Goal: Transaction & Acquisition: Book appointment/travel/reservation

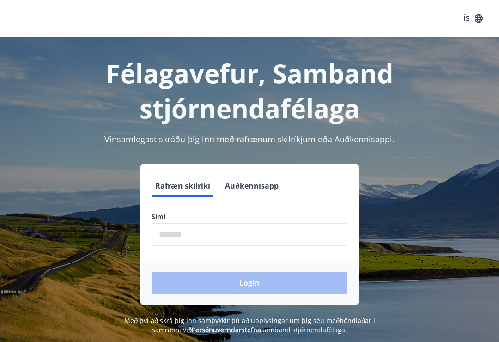
click at [225, 238] on input "phone" at bounding box center [250, 234] width 196 height 23
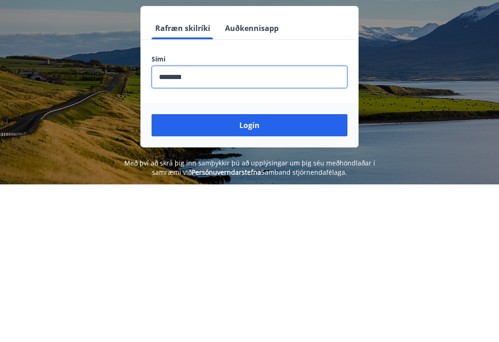
type input "********"
click at [245, 272] on button "Login" at bounding box center [250, 283] width 196 height 22
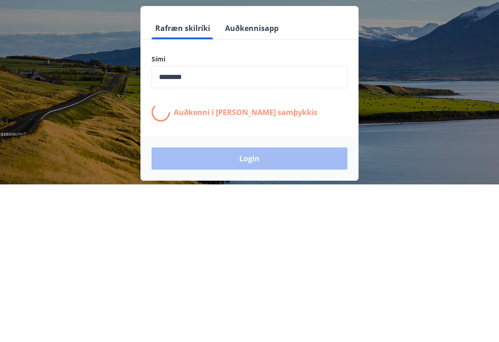
scroll to position [129, 0]
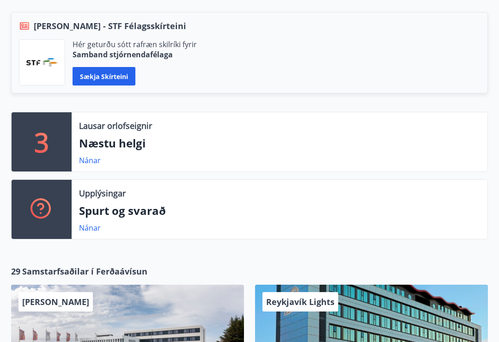
scroll to position [235, 0]
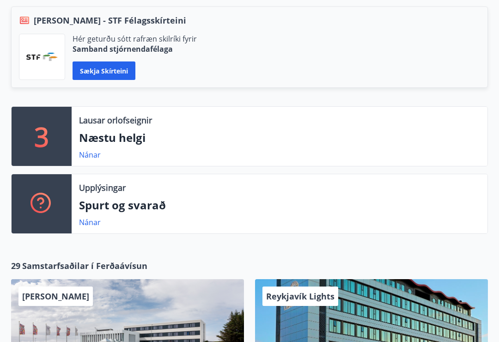
click at [108, 138] on p "Næstu helgi" at bounding box center [279, 138] width 401 height 16
click at [92, 154] on link "Nánar" at bounding box center [90, 155] width 22 height 10
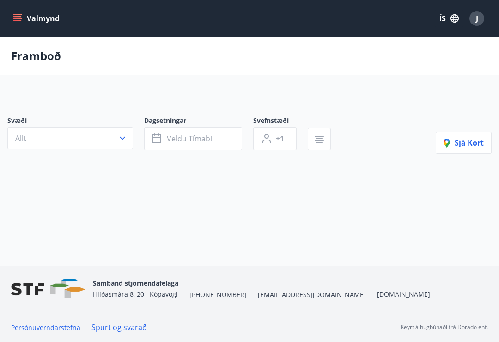
type input "*"
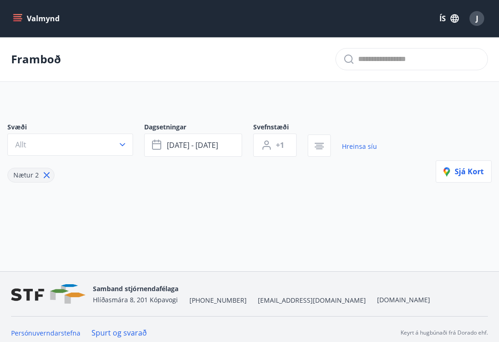
click at [203, 146] on span "ágú 29 - sep 01" at bounding box center [192, 145] width 51 height 10
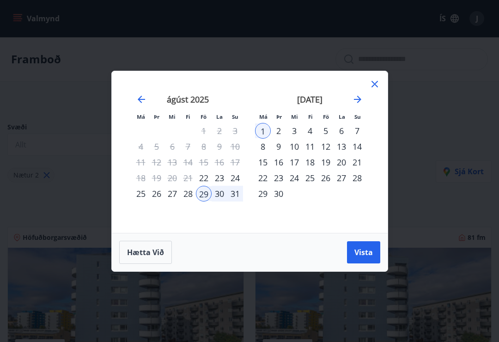
click at [235, 194] on div "31" at bounding box center [236, 194] width 16 height 16
click at [206, 194] on div "29" at bounding box center [204, 194] width 16 height 16
click at [236, 192] on div "31" at bounding box center [236, 194] width 16 height 16
click at [365, 251] on span "Vista" at bounding box center [364, 252] width 18 height 10
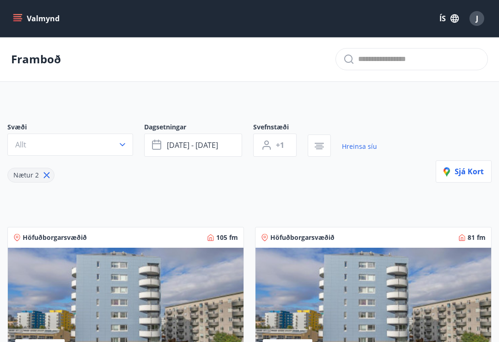
click at [287, 149] on button "+1" at bounding box center [274, 145] width 43 height 23
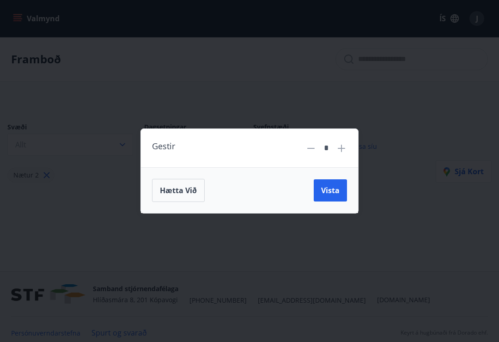
click at [346, 148] on icon at bounding box center [341, 148] width 11 height 11
click at [343, 146] on icon at bounding box center [341, 148] width 11 height 11
click at [347, 148] on icon at bounding box center [341, 148] width 11 height 11
type input "*"
click at [335, 187] on span "Vista" at bounding box center [330, 190] width 18 height 10
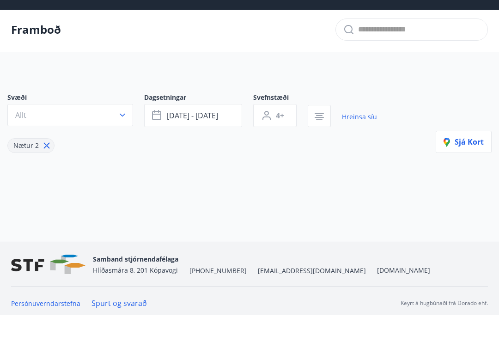
scroll to position [1, 0]
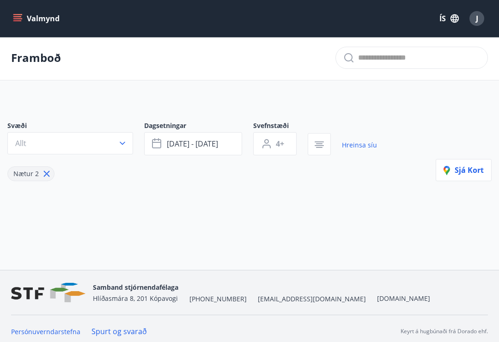
click at [224, 141] on button "ágú 29 - ágú 31" at bounding box center [193, 143] width 98 height 23
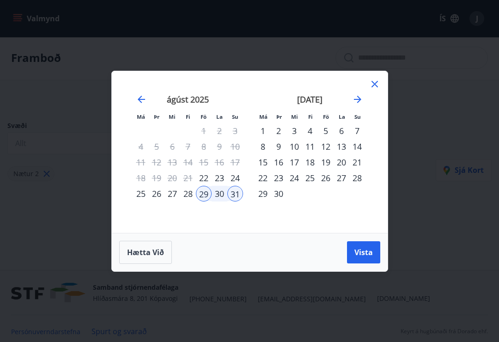
click at [205, 202] on div "29" at bounding box center [204, 194] width 16 height 16
click at [263, 136] on div "1" at bounding box center [263, 131] width 16 height 16
click at [364, 251] on button "Vista" at bounding box center [363, 252] width 33 height 22
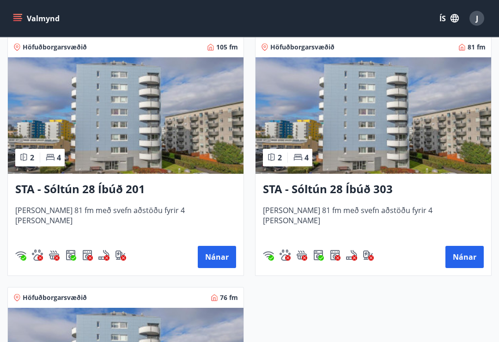
scroll to position [191, 0]
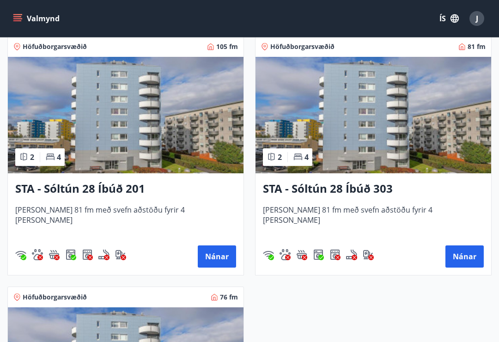
click at [123, 185] on h3 "STA - Sóltún 28 Íbúð 201" at bounding box center [125, 189] width 221 height 17
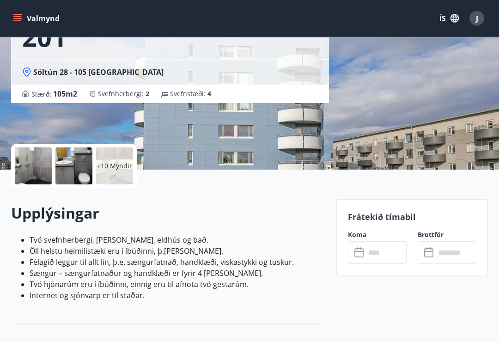
scroll to position [108, 0]
click at [382, 252] on input "text" at bounding box center [386, 252] width 41 height 23
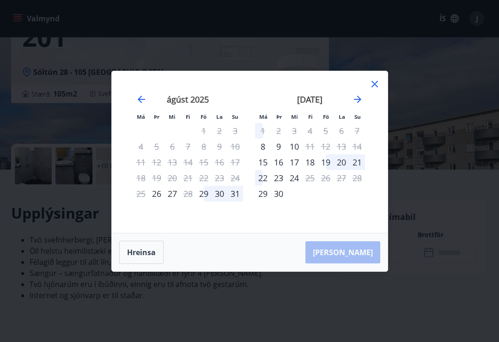
click at [205, 200] on div "29" at bounding box center [204, 194] width 16 height 16
click at [266, 133] on div "1" at bounding box center [263, 131] width 16 height 16
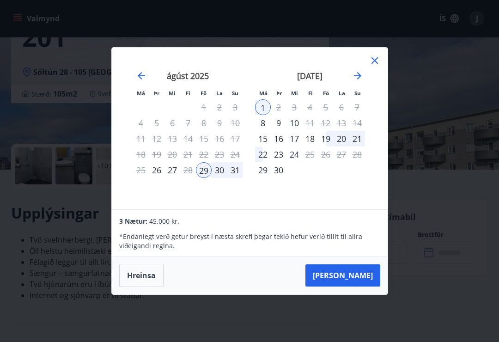
click at [355, 285] on button "Taka Frá" at bounding box center [343, 276] width 75 height 22
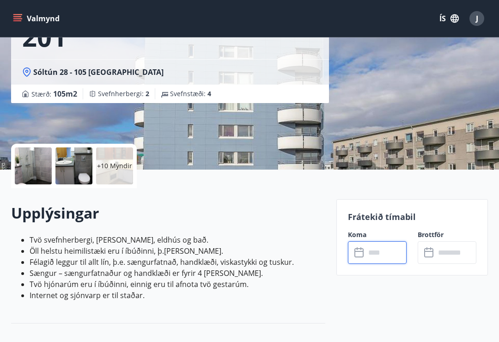
type input "******"
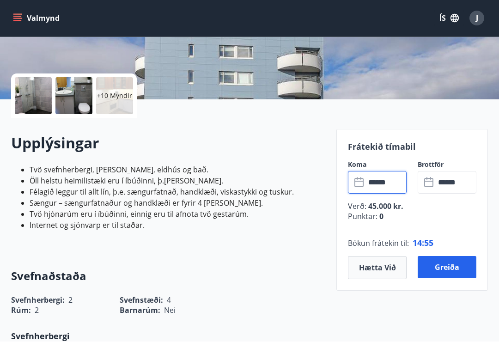
scroll to position [178, 0]
click at [447, 266] on button "Greiða" at bounding box center [447, 267] width 59 height 22
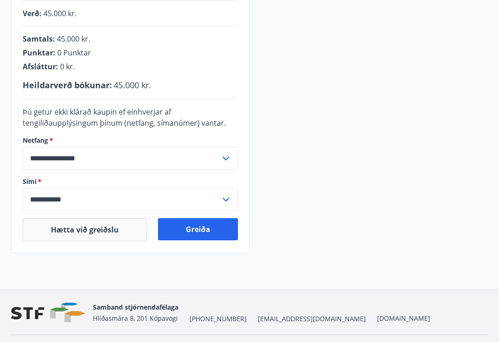
scroll to position [244, 0]
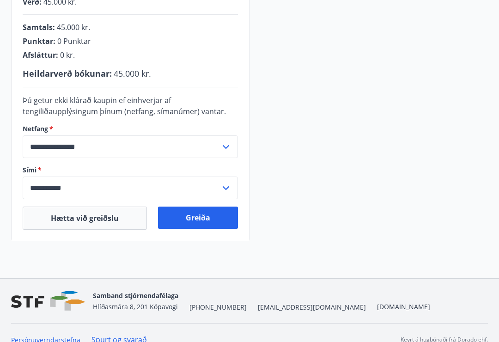
click at [209, 217] on button "Greiða" at bounding box center [198, 218] width 80 height 22
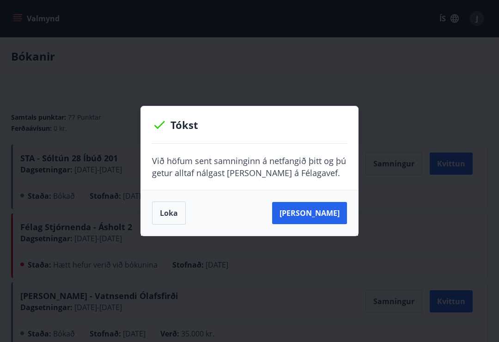
click at [319, 209] on button "[PERSON_NAME]" at bounding box center [309, 213] width 75 height 22
click at [331, 211] on button "[PERSON_NAME]" at bounding box center [309, 213] width 75 height 22
